Goal: Transaction & Acquisition: Purchase product/service

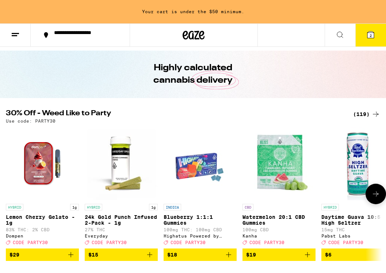
scroll to position [11, 0]
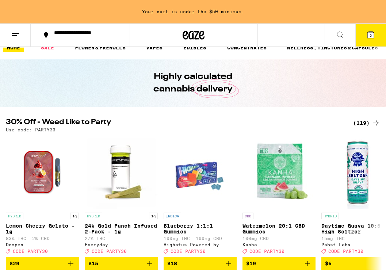
click at [359, 121] on div "(119)" at bounding box center [367, 122] width 27 height 9
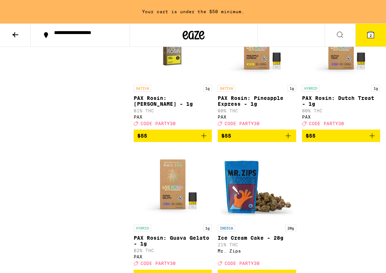
scroll to position [5393, 0]
